Goal: Navigation & Orientation: Understand site structure

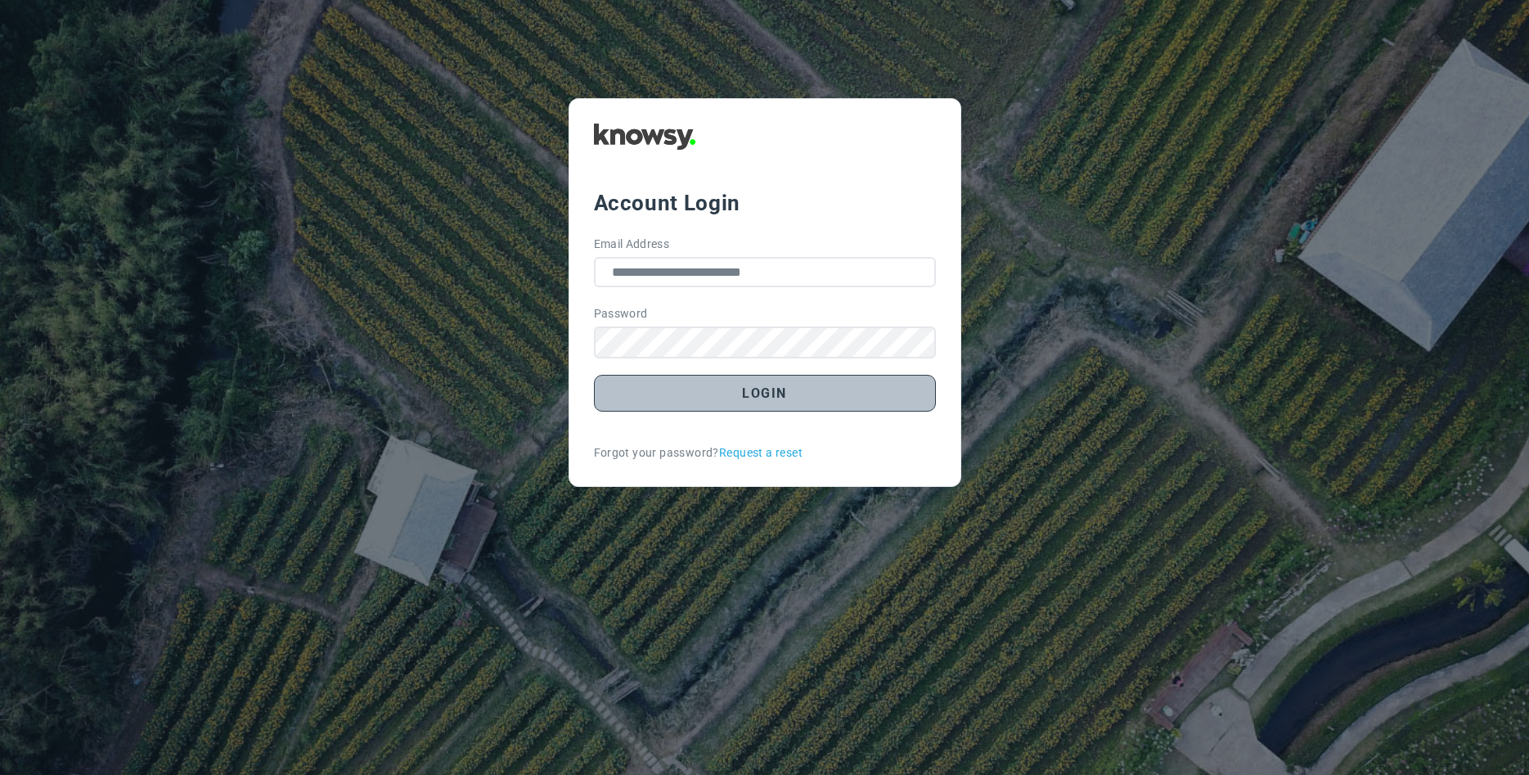
click at [748, 394] on button "Login" at bounding box center [765, 393] width 342 height 37
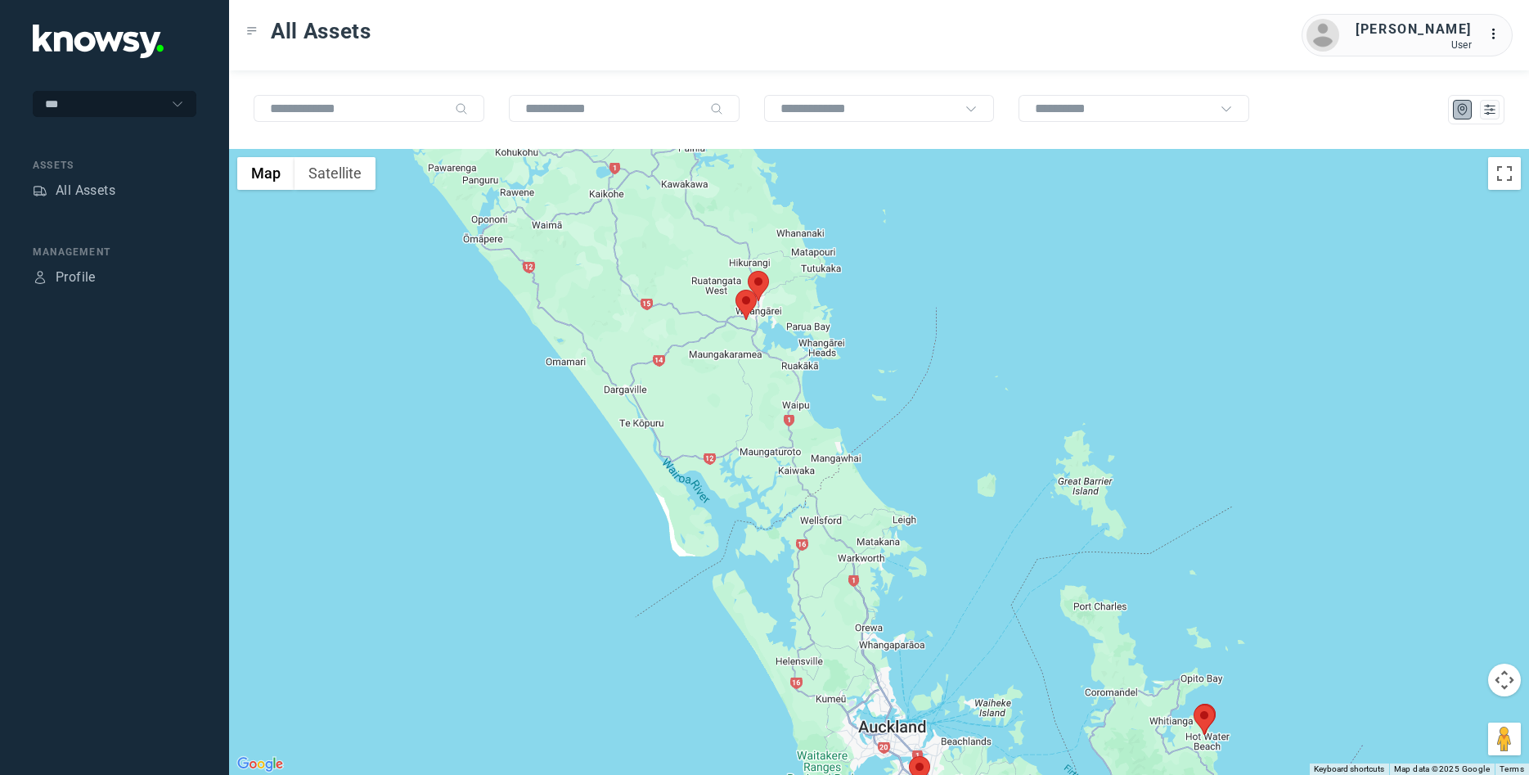
drag, startPoint x: 725, startPoint y: 307, endPoint x: 749, endPoint y: 394, distance: 90.1
click at [749, 394] on div at bounding box center [879, 462] width 1300 height 626
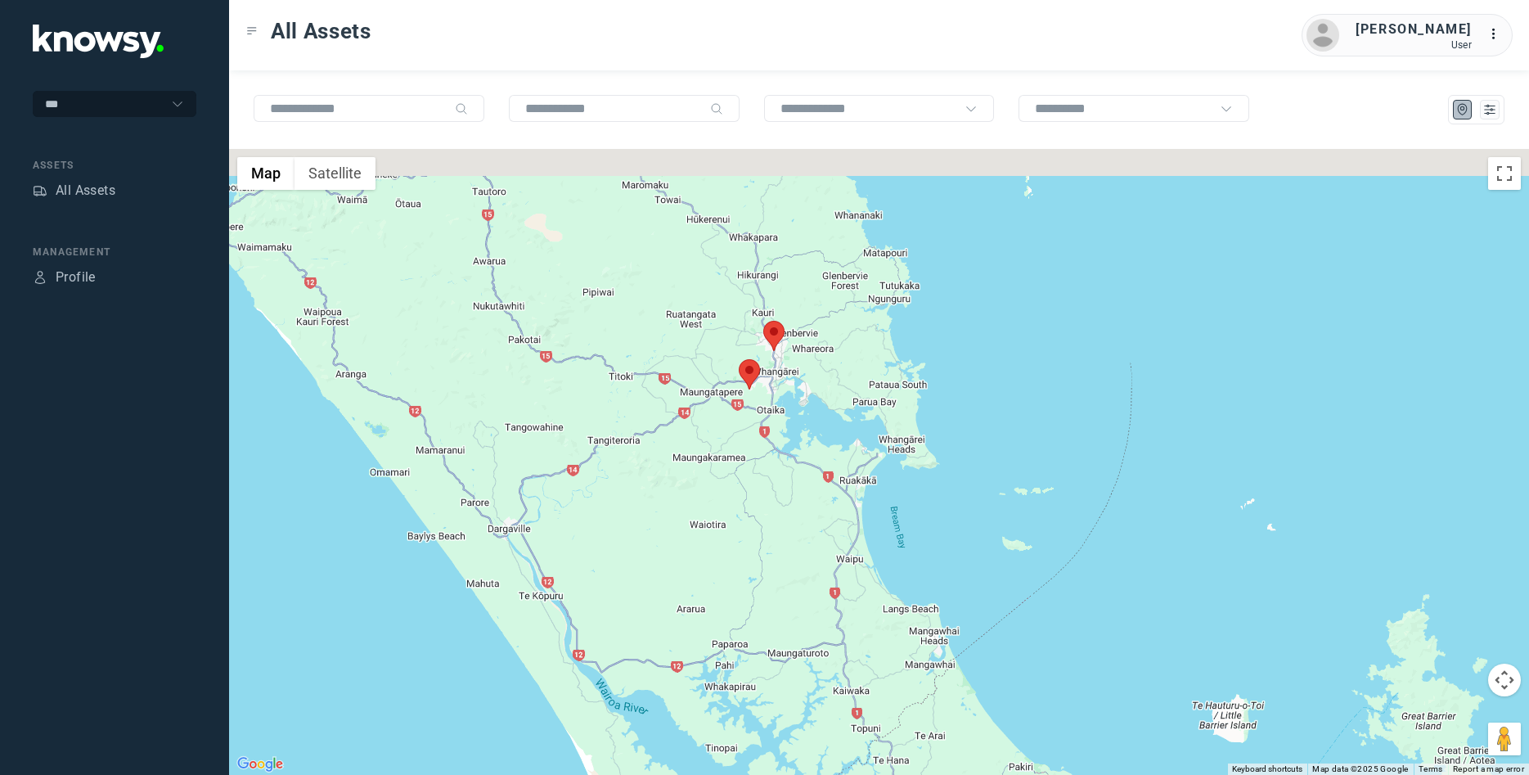
drag, startPoint x: 747, startPoint y: 272, endPoint x: 763, endPoint y: 468, distance: 197.0
click at [763, 468] on div at bounding box center [879, 462] width 1300 height 626
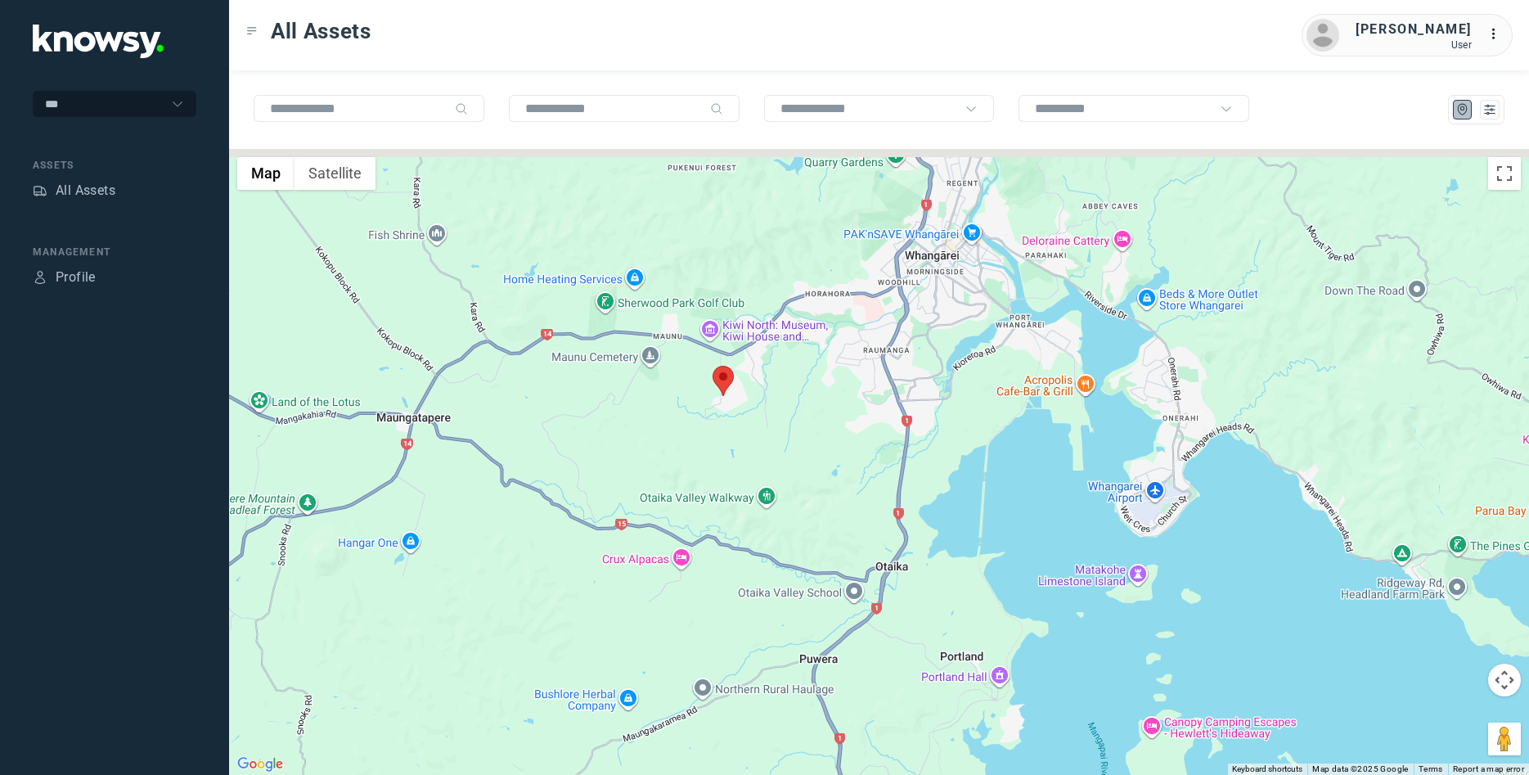
drag, startPoint x: 817, startPoint y: 291, endPoint x: 820, endPoint y: 446, distance: 154.6
click at [820, 446] on div at bounding box center [879, 462] width 1300 height 626
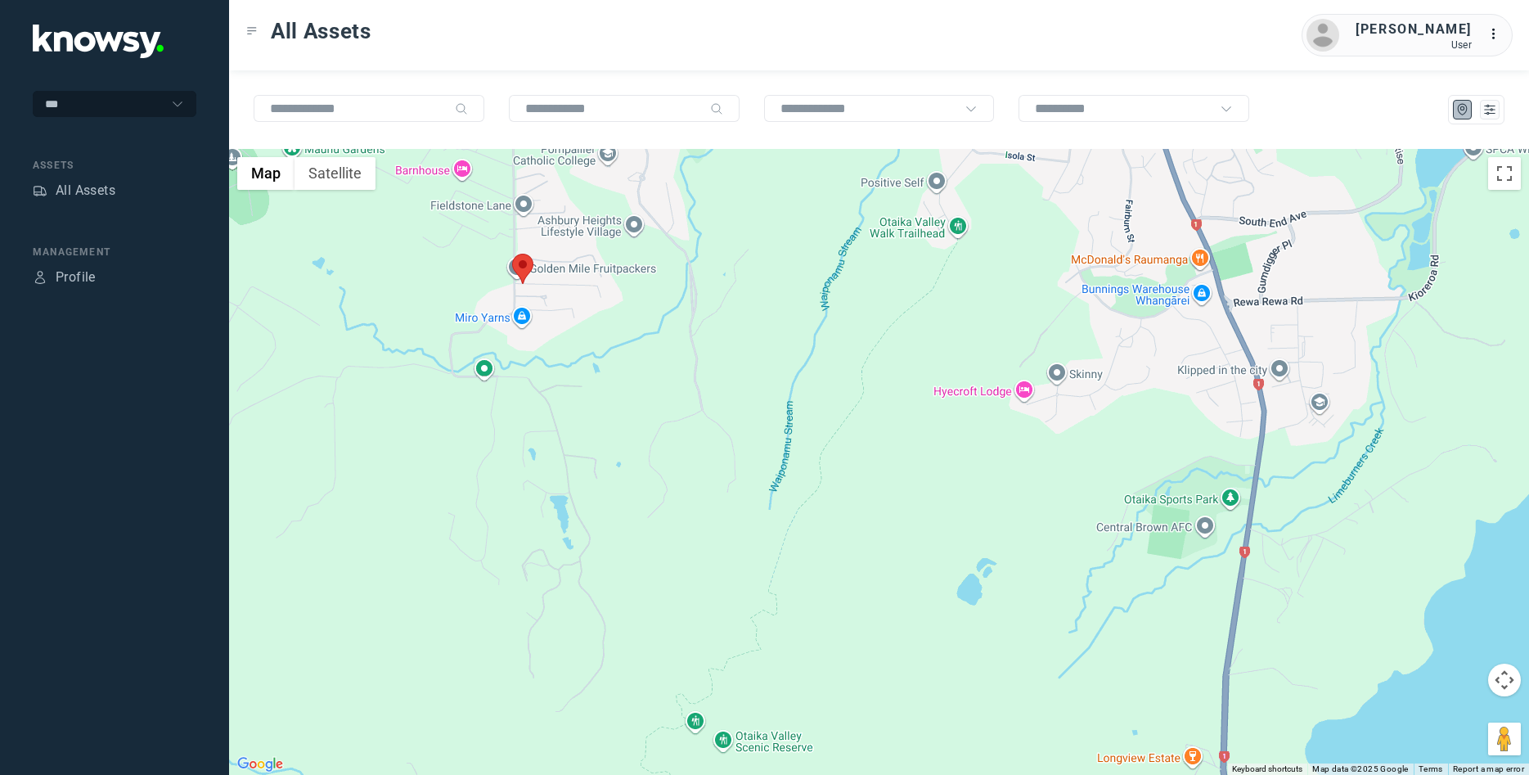
drag, startPoint x: 607, startPoint y: 350, endPoint x: 622, endPoint y: 389, distance: 41.2
click at [622, 389] on div at bounding box center [879, 462] width 1300 height 626
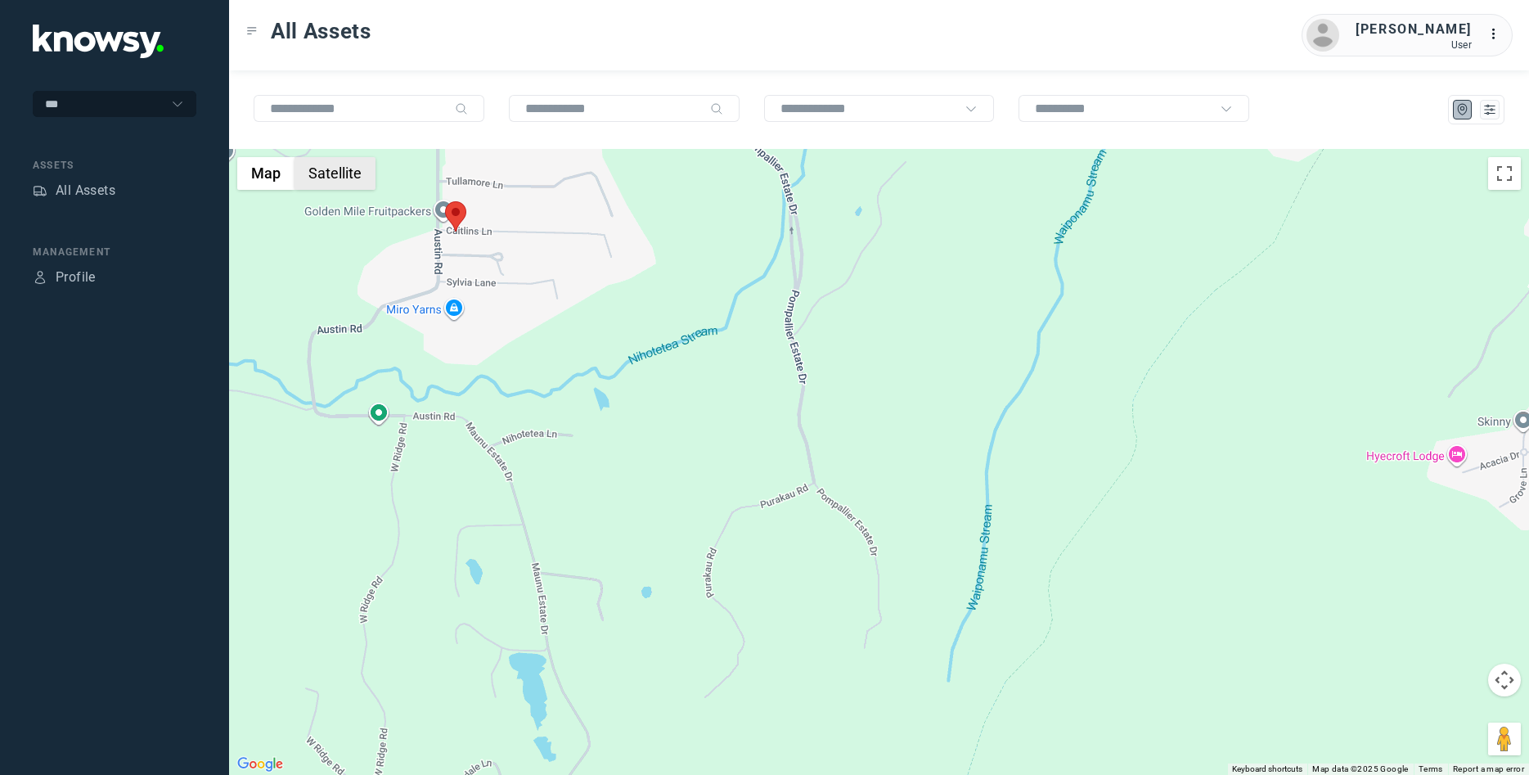
click at [344, 169] on button "Satellite" at bounding box center [335, 173] width 81 height 33
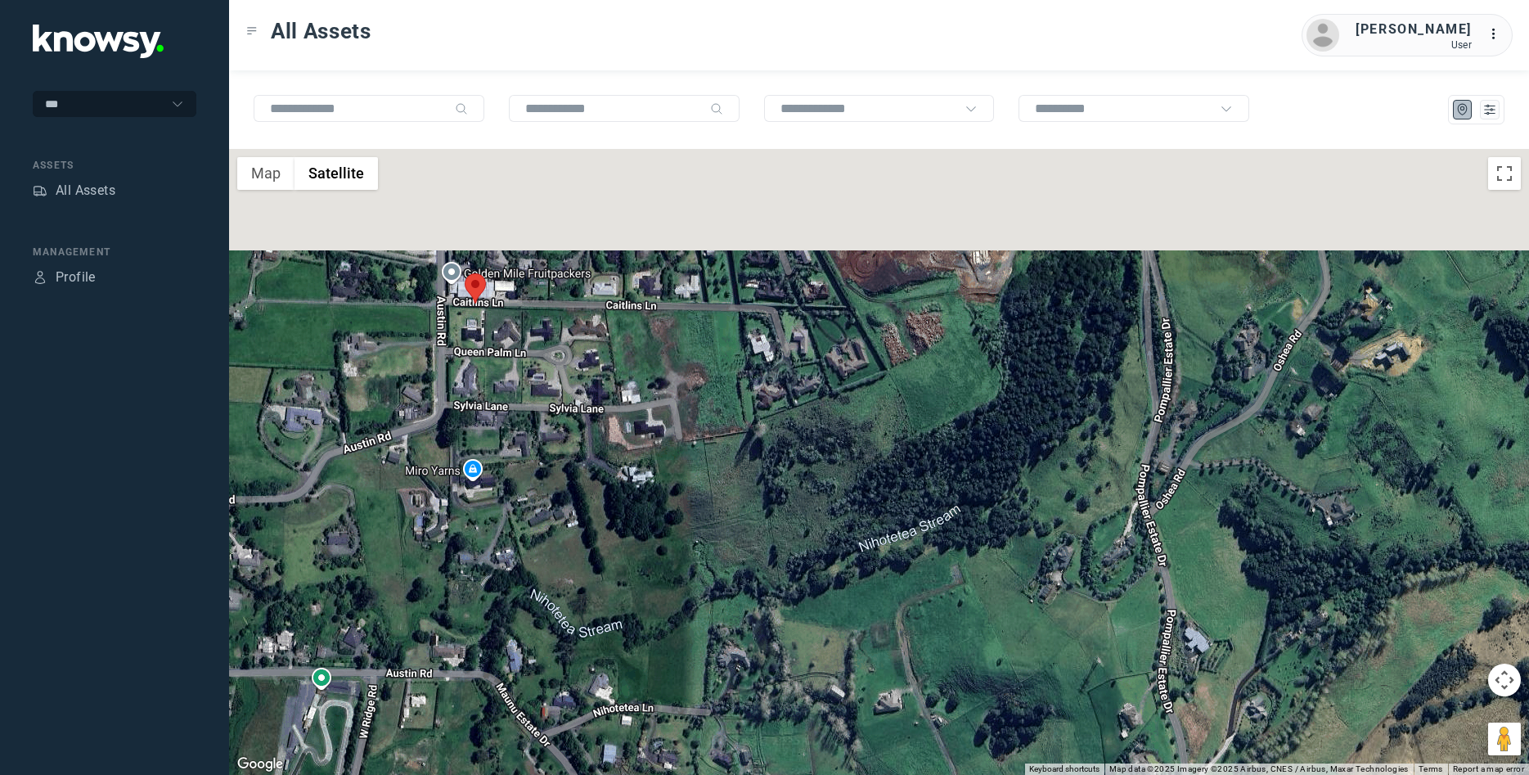
drag, startPoint x: 468, startPoint y: 239, endPoint x: 494, endPoint y: 359, distance: 123.1
click at [494, 359] on div at bounding box center [879, 462] width 1300 height 626
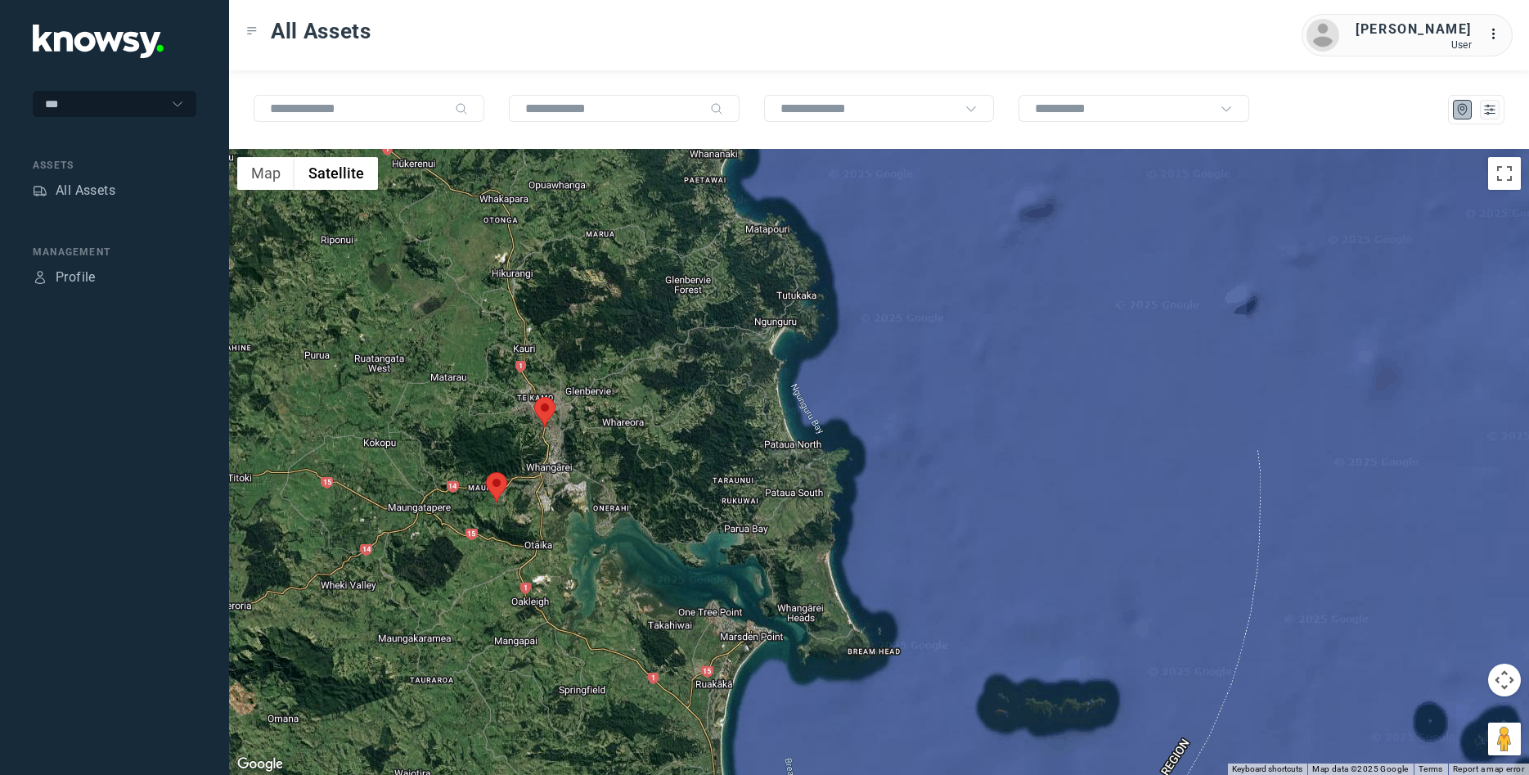
drag, startPoint x: 544, startPoint y: 320, endPoint x: 556, endPoint y: 499, distance: 179.5
click at [556, 499] on div at bounding box center [879, 462] width 1300 height 626
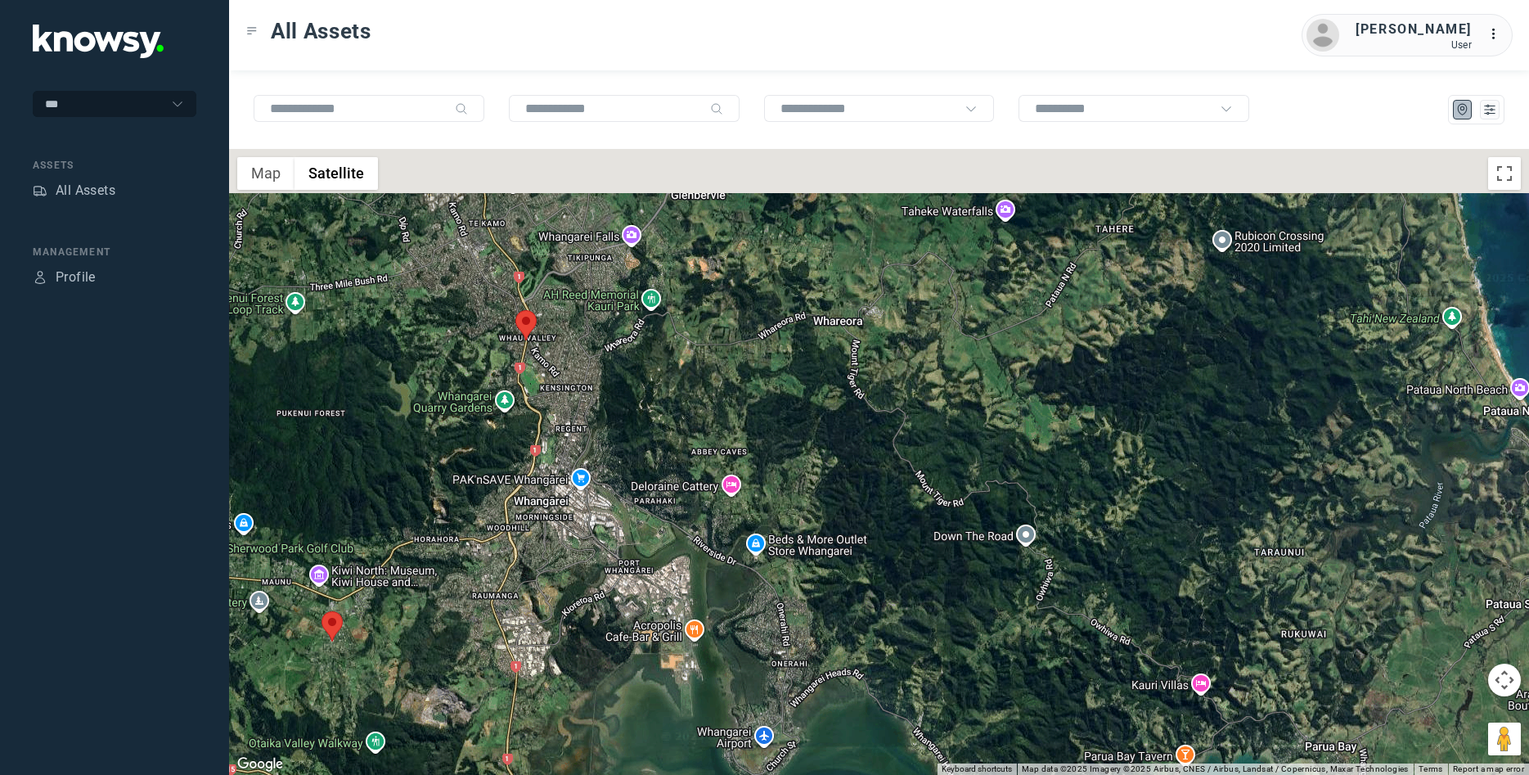
drag, startPoint x: 550, startPoint y: 365, endPoint x: 549, endPoint y: 469, distance: 103.9
click at [549, 469] on div at bounding box center [879, 462] width 1300 height 626
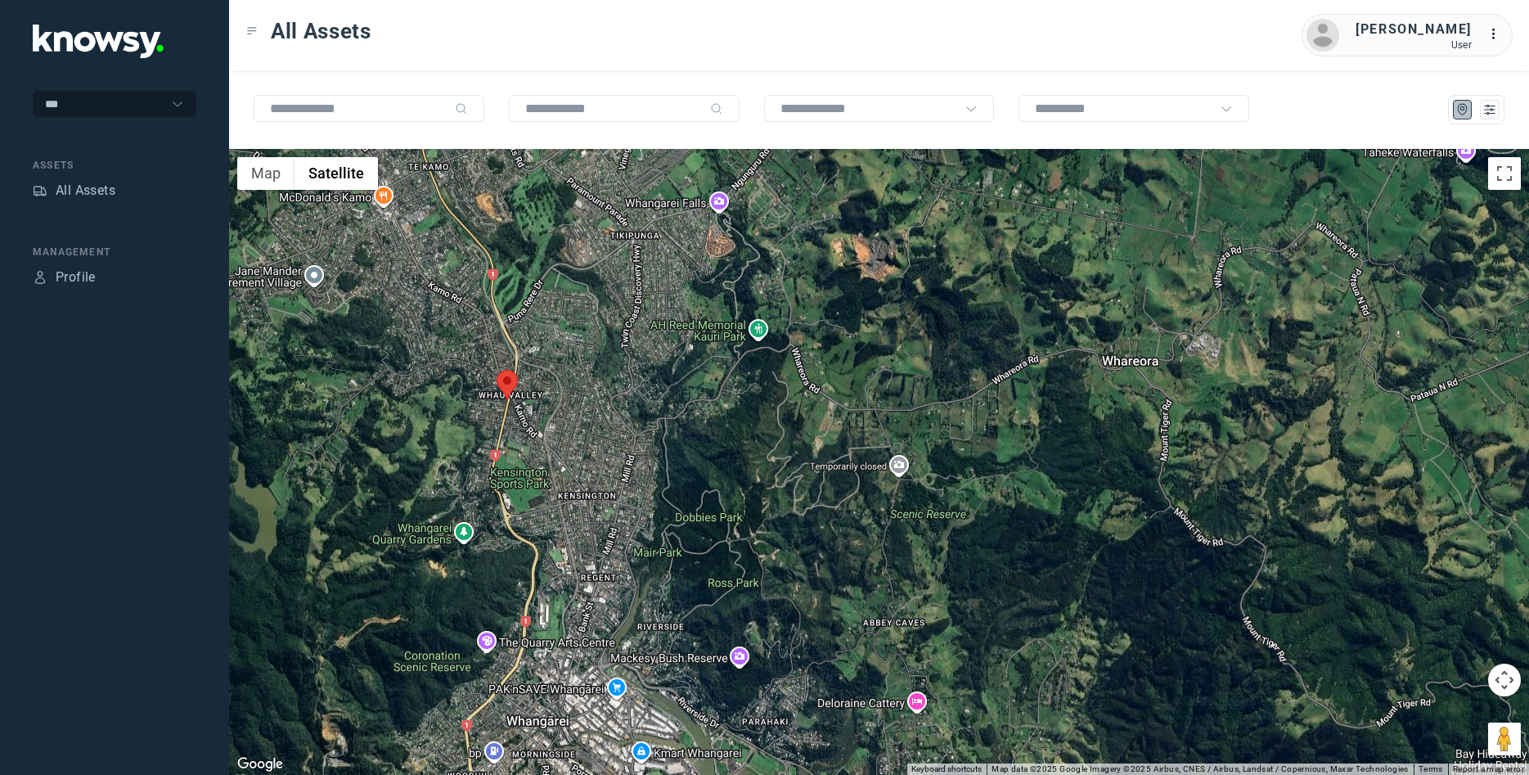
drag, startPoint x: 540, startPoint y: 359, endPoint x: 545, endPoint y: 470, distance: 111.4
click at [545, 470] on div at bounding box center [879, 462] width 1300 height 626
